Goal: Check status: Check status

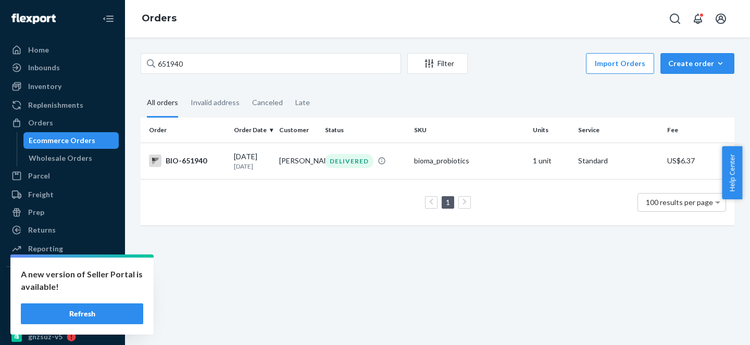
click at [208, 59] on input "651940" at bounding box center [271, 63] width 260 height 21
type input "547249"
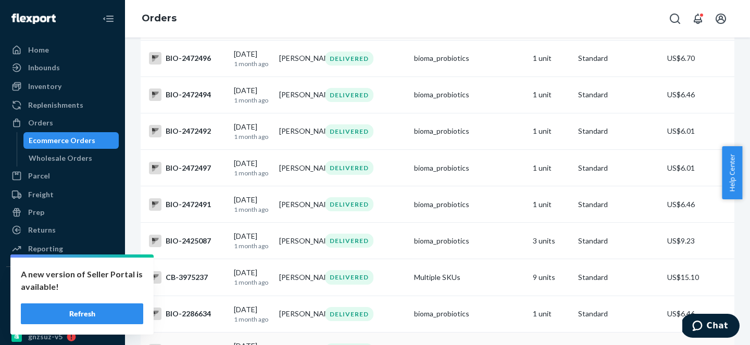
scroll to position [825, 0]
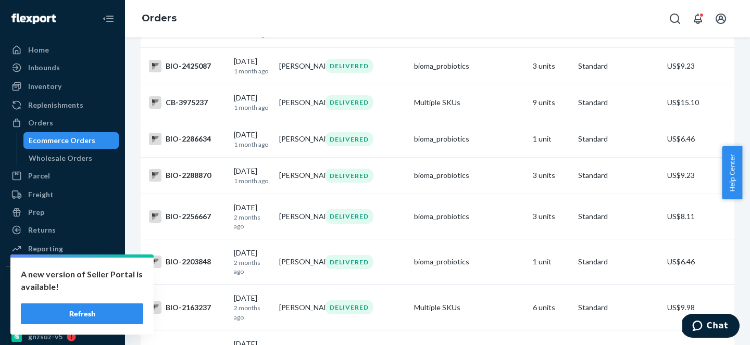
click at [110, 318] on button "Refresh" at bounding box center [82, 314] width 122 height 21
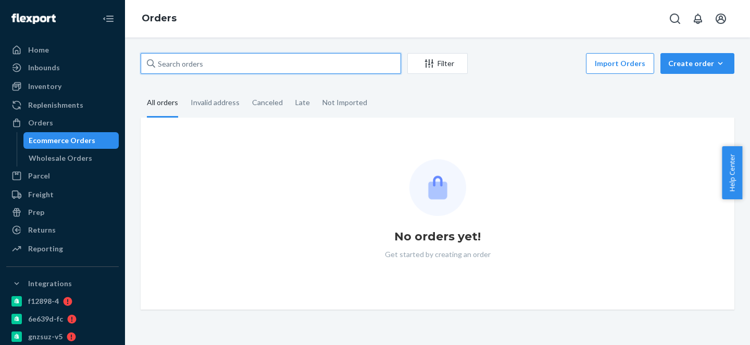
click at [196, 56] on input "text" at bounding box center [271, 63] width 260 height 21
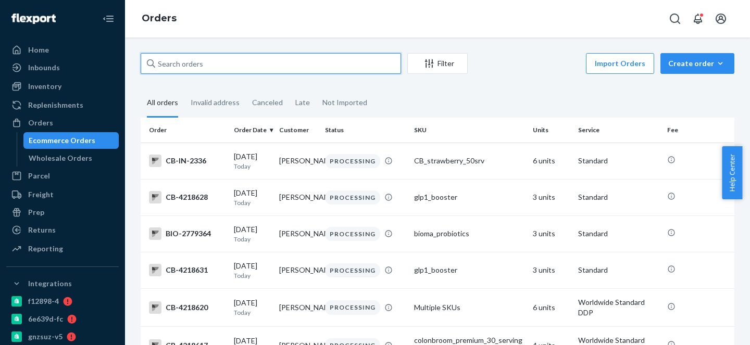
paste input "547249"
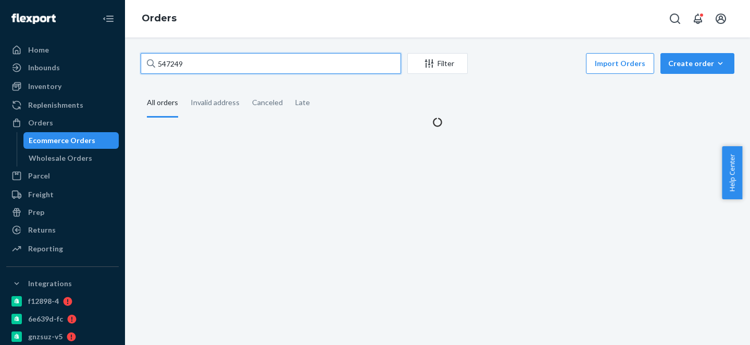
click at [160, 63] on input "547249" at bounding box center [271, 63] width 260 height 21
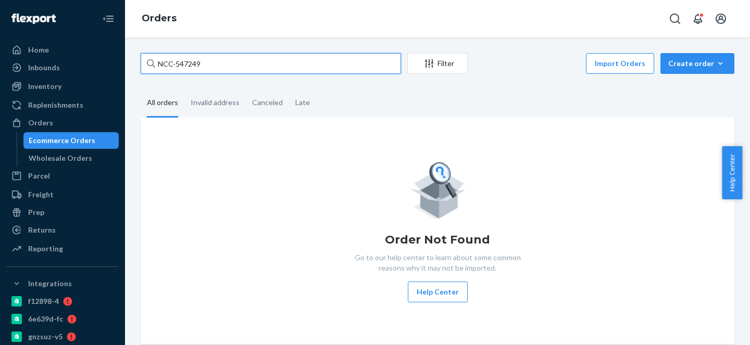
click at [231, 53] on input "NCC-547249" at bounding box center [271, 63] width 260 height 21
click at [220, 64] on input "NCC-547249" at bounding box center [271, 63] width 260 height 21
paste input "559916"
type input "559916NCC-"
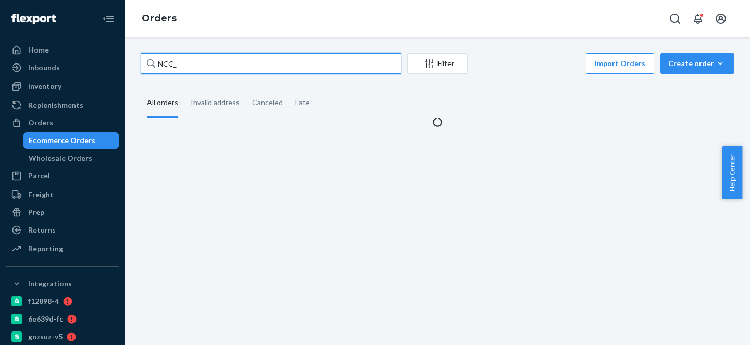
paste input "559916"
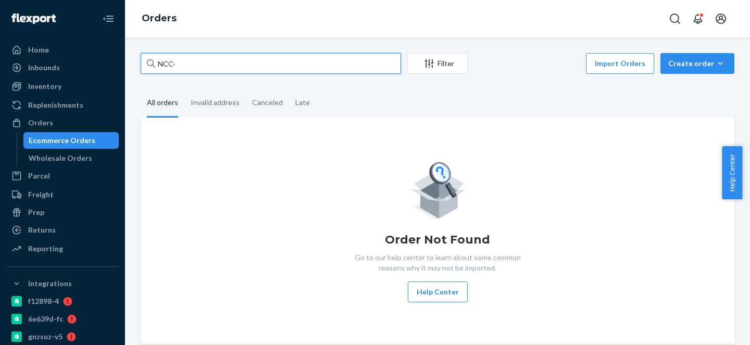
paste input "559916"
type input "NCC-559916"
paste input "559916"
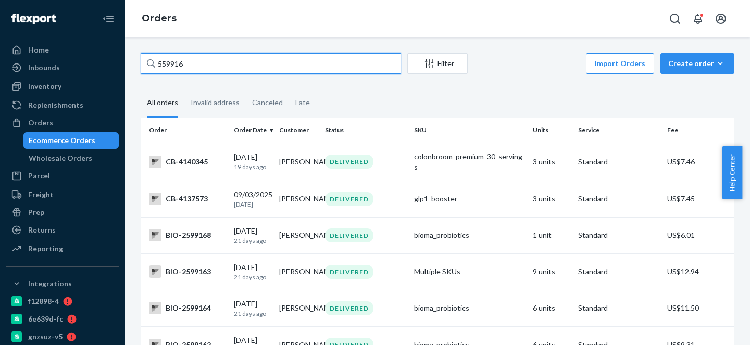
paste input "563134"
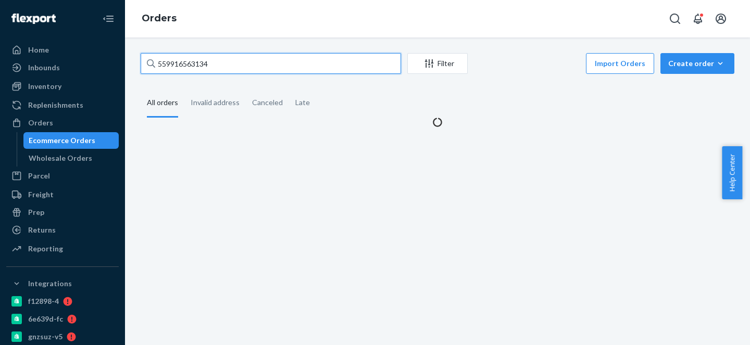
paste input "text"
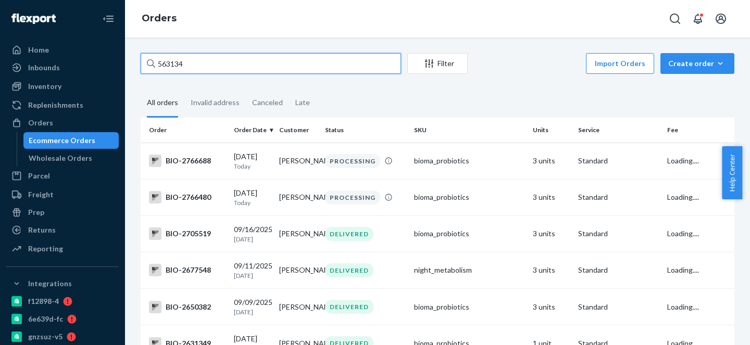
click at [230, 66] on input "563134" at bounding box center [271, 63] width 260 height 21
click at [159, 66] on input "563134" at bounding box center [271, 63] width 260 height 21
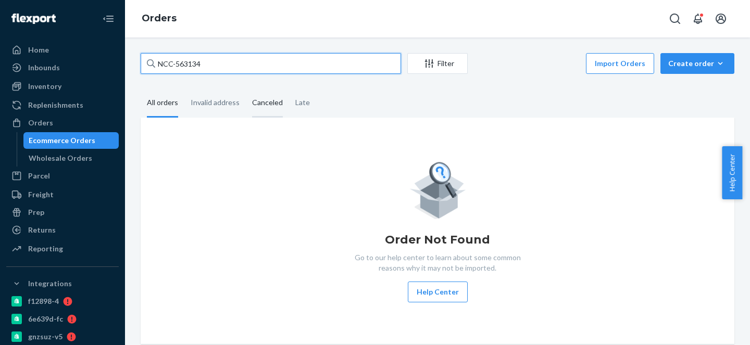
type input "C"
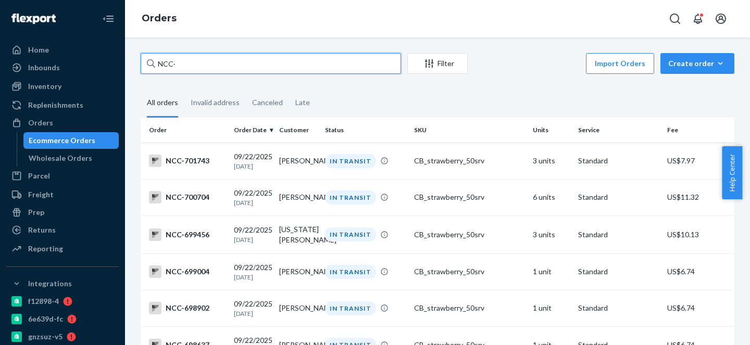
paste input "508974"
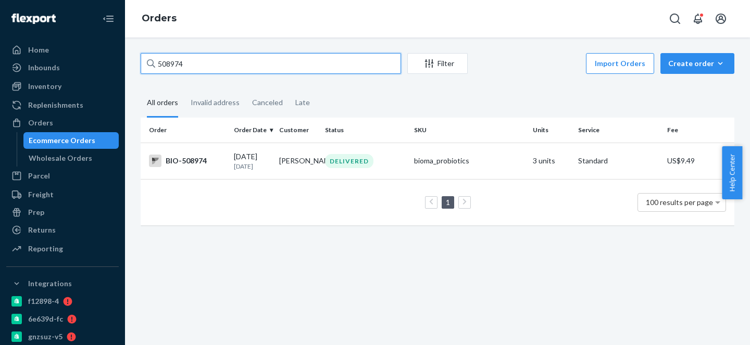
click at [161, 70] on input "508974" at bounding box center [271, 63] width 260 height 21
click at [158, 62] on input "508974" at bounding box center [271, 63] width 260 height 21
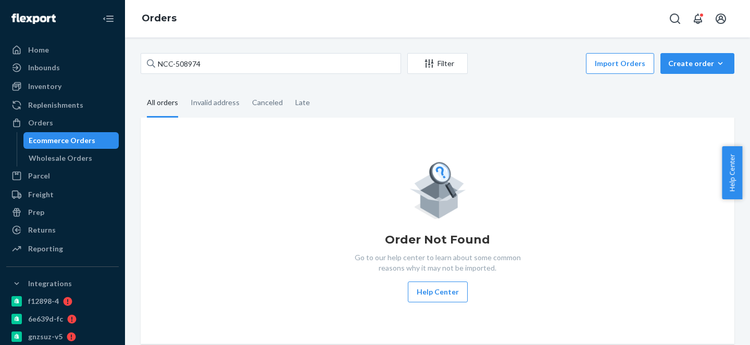
click at [236, 78] on div "NCC-508974 Filter Import Orders Create order Ecommerce order Removal order All …" at bounding box center [437, 198] width 609 height 291
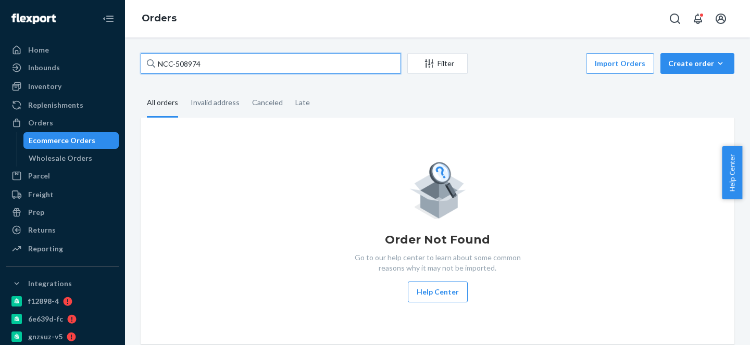
click at [235, 70] on input "NCC-508974" at bounding box center [271, 63] width 260 height 21
paste input "651940"
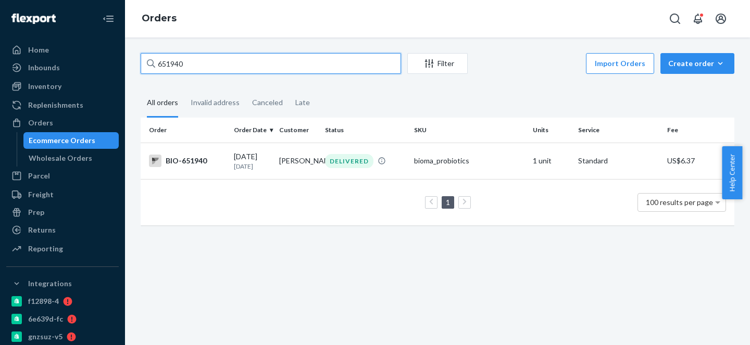
click at [158, 65] on input "651940" at bounding box center [271, 63] width 260 height 21
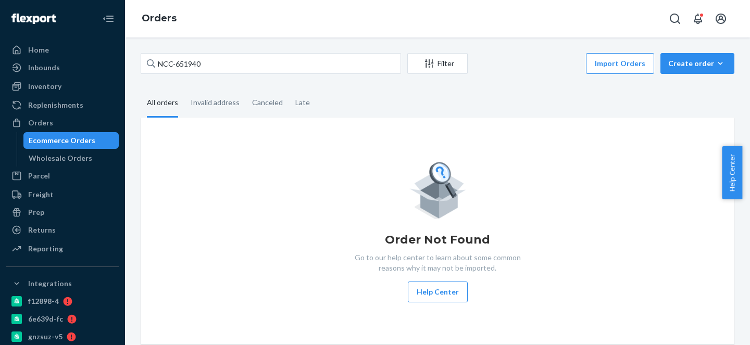
click at [356, 99] on fieldset "All orders Invalid address Canceled Late" at bounding box center [438, 103] width 594 height 29
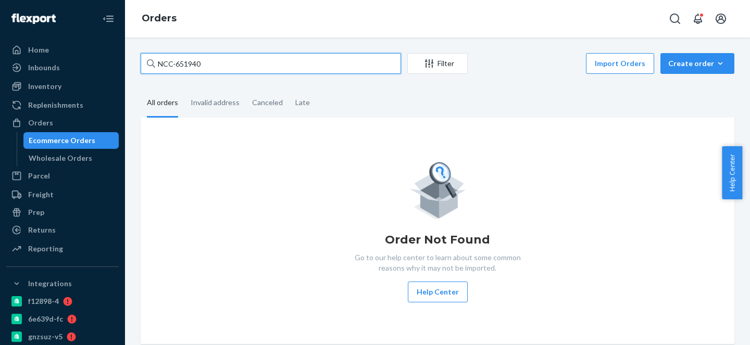
click at [258, 67] on input "NCC-651940" at bounding box center [271, 63] width 260 height 21
paste input "661728"
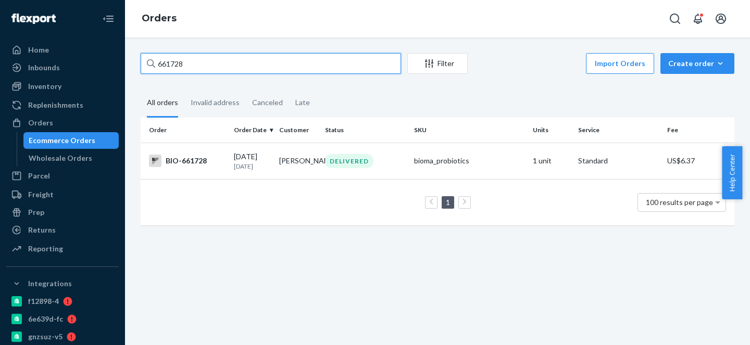
paste input "71763"
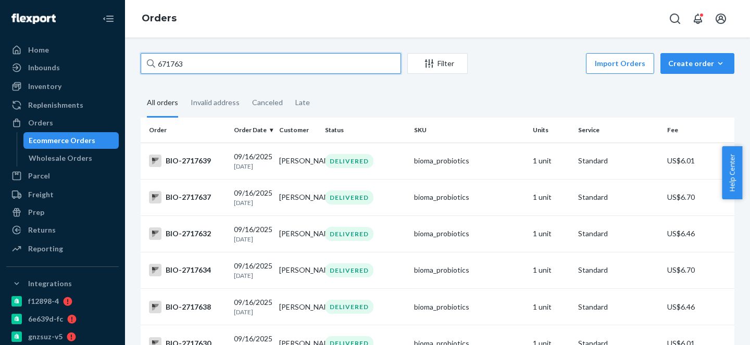
click at [159, 64] on input "671763" at bounding box center [271, 63] width 260 height 21
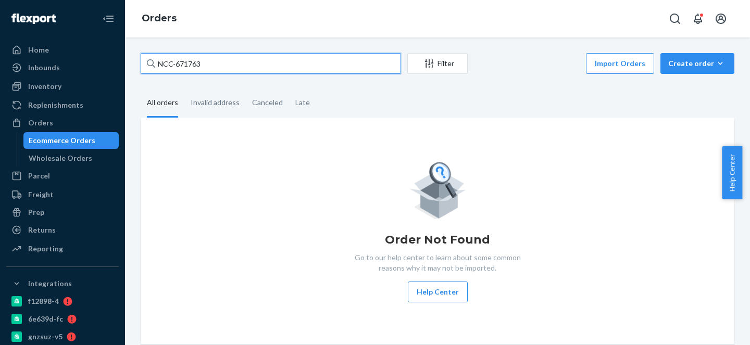
type input "NCC-671763"
